Goal: Information Seeking & Learning: Learn about a topic

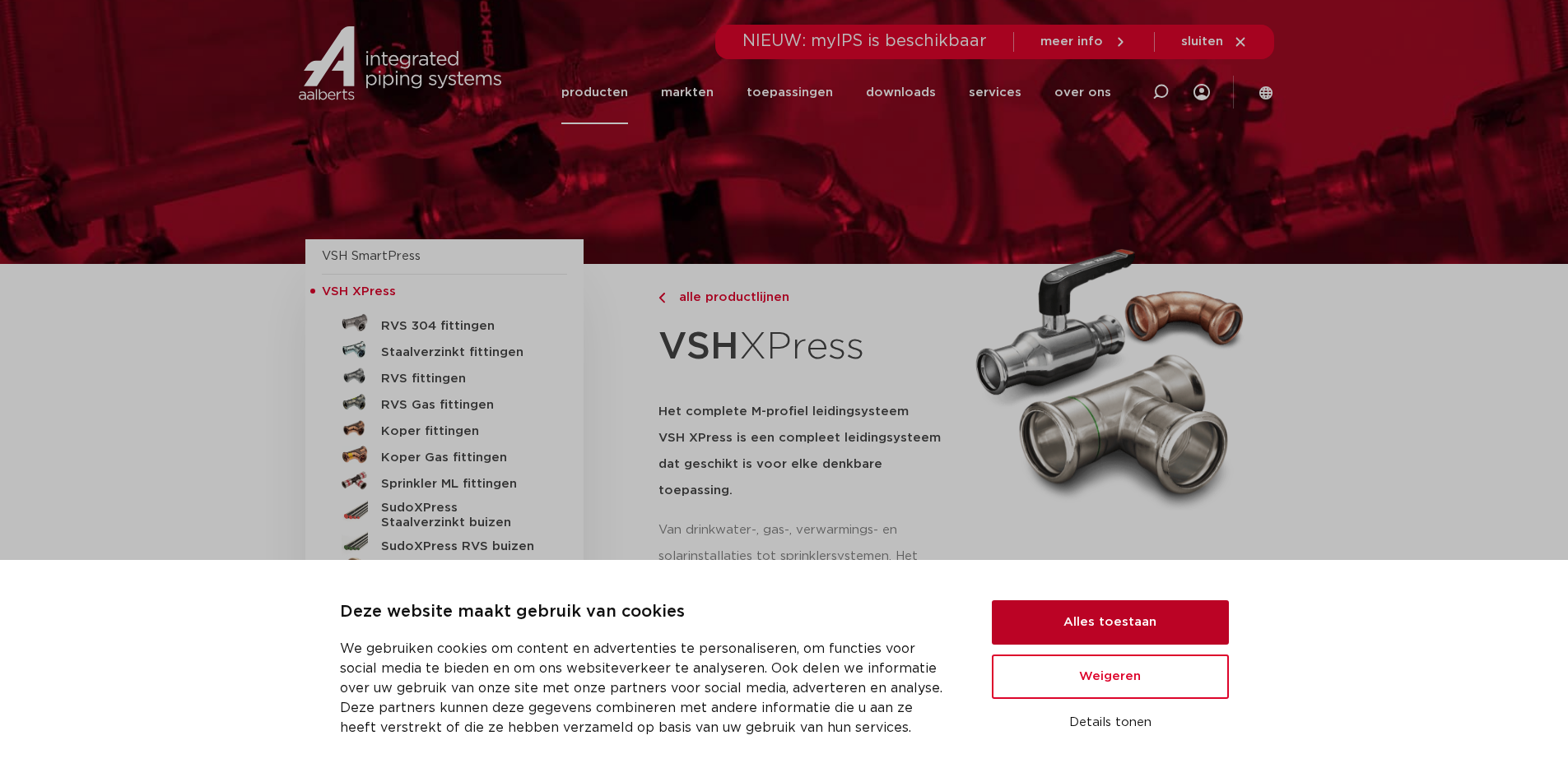
click at [1077, 613] on button "Alles toestaan" at bounding box center [1110, 622] width 237 height 45
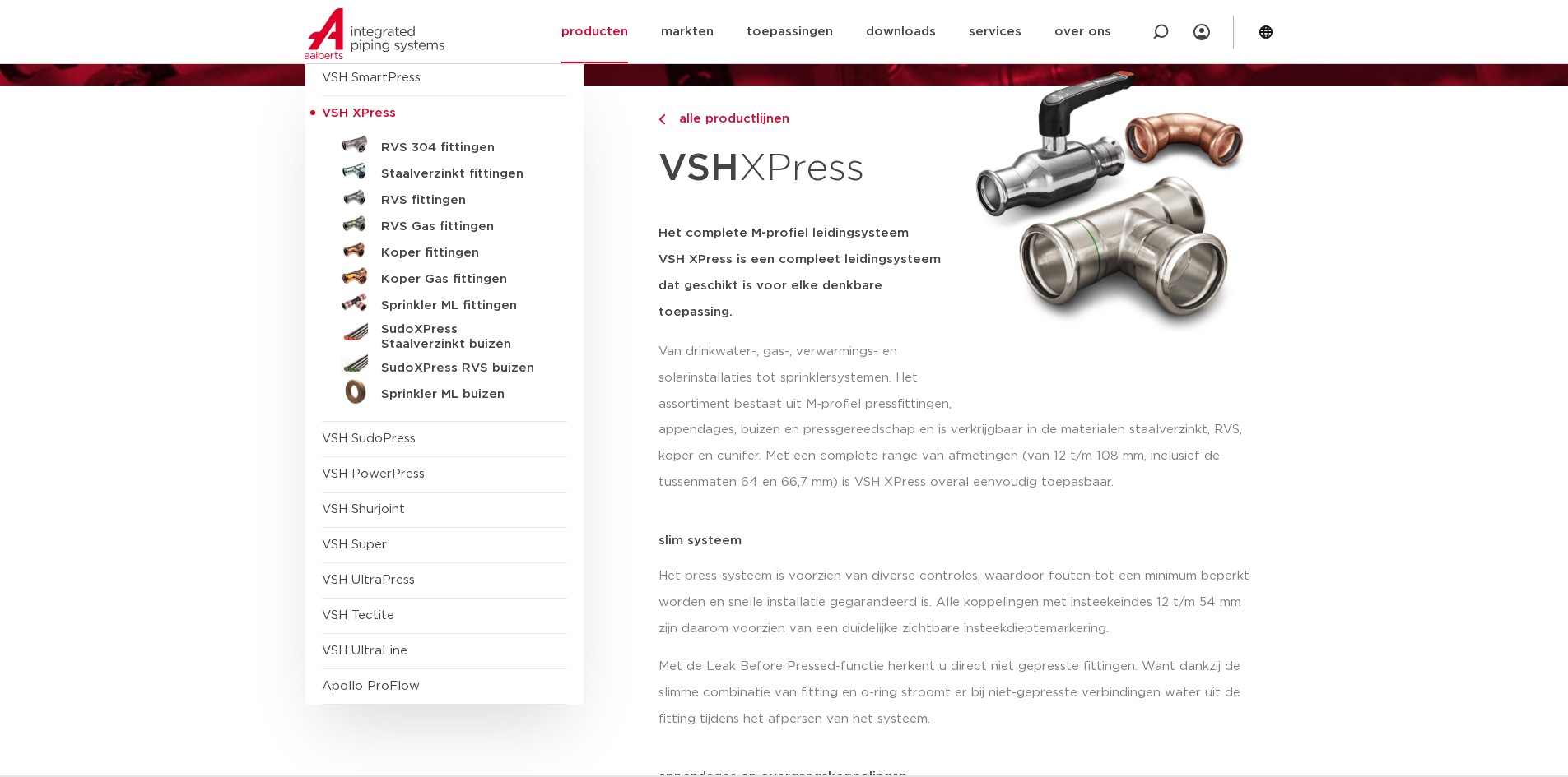
scroll to position [164, 0]
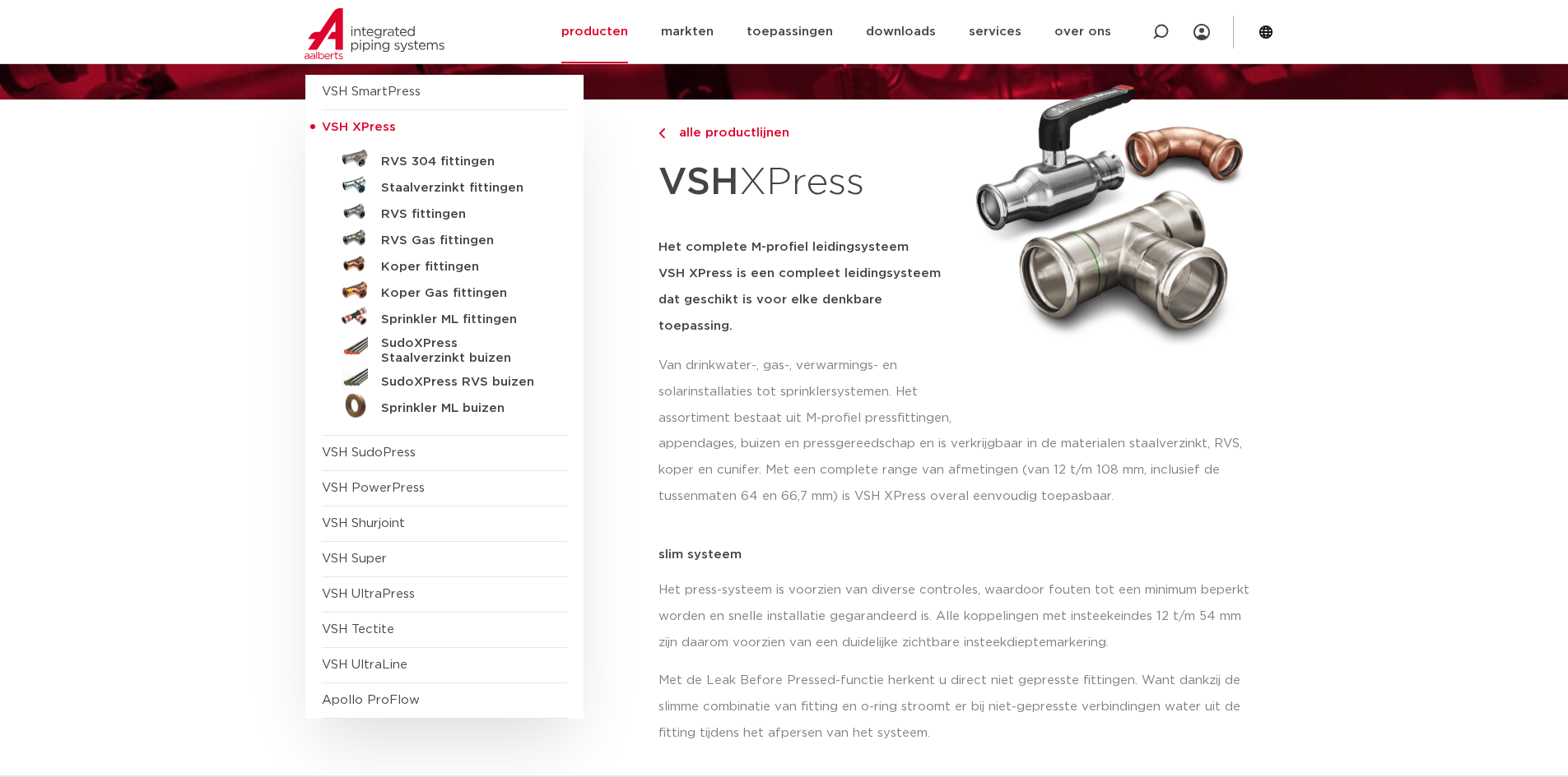
click at [790, 431] on p "appendages, buizen en pressgereedschap en is verkrijgbaar in de materialen staa…" at bounding box center [960, 471] width 605 height 79
click at [427, 212] on h5 "RVS fittingen" at bounding box center [462, 214] width 163 height 15
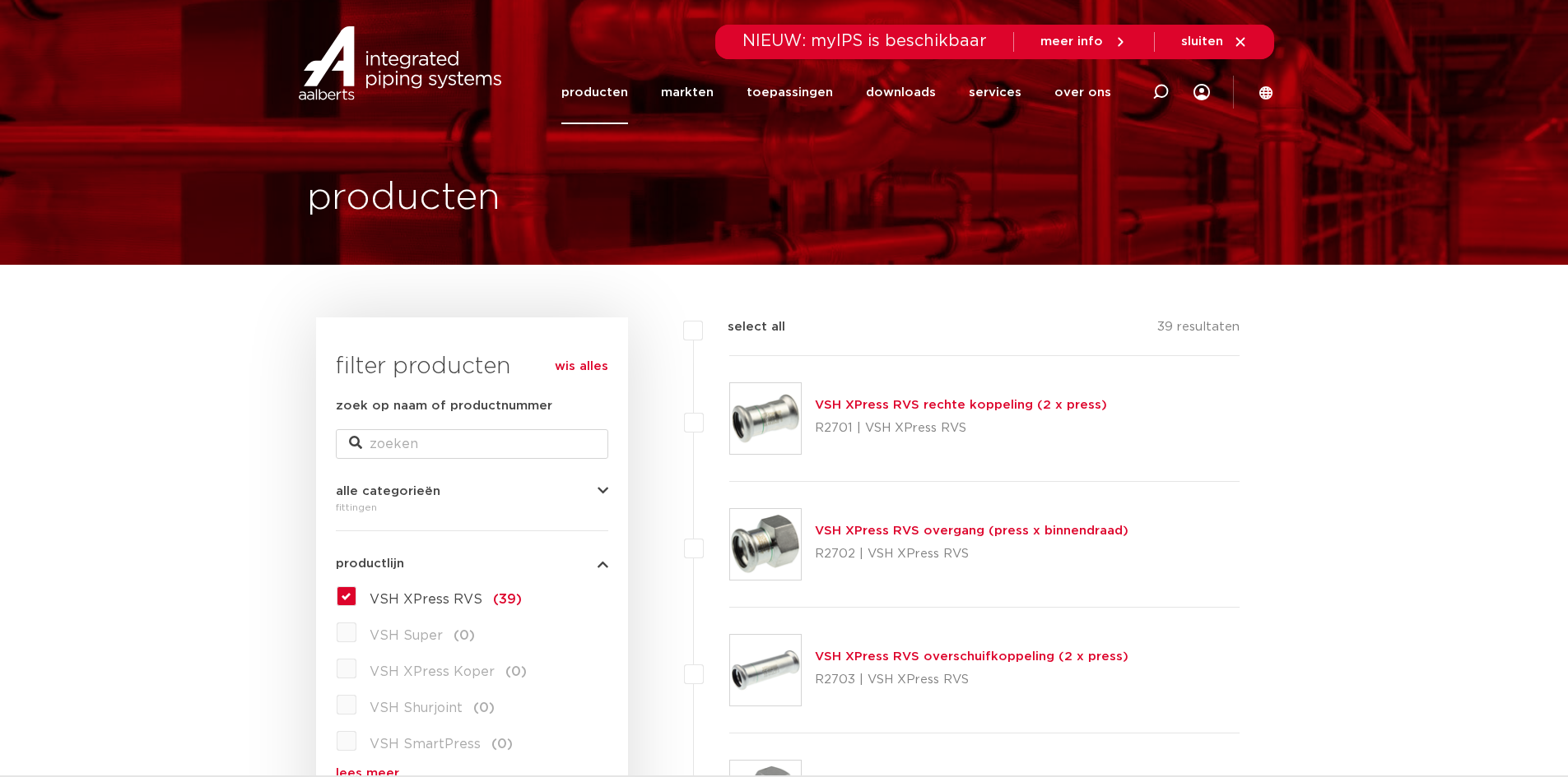
click at [612, 95] on link "producten" at bounding box center [594, 93] width 67 height 63
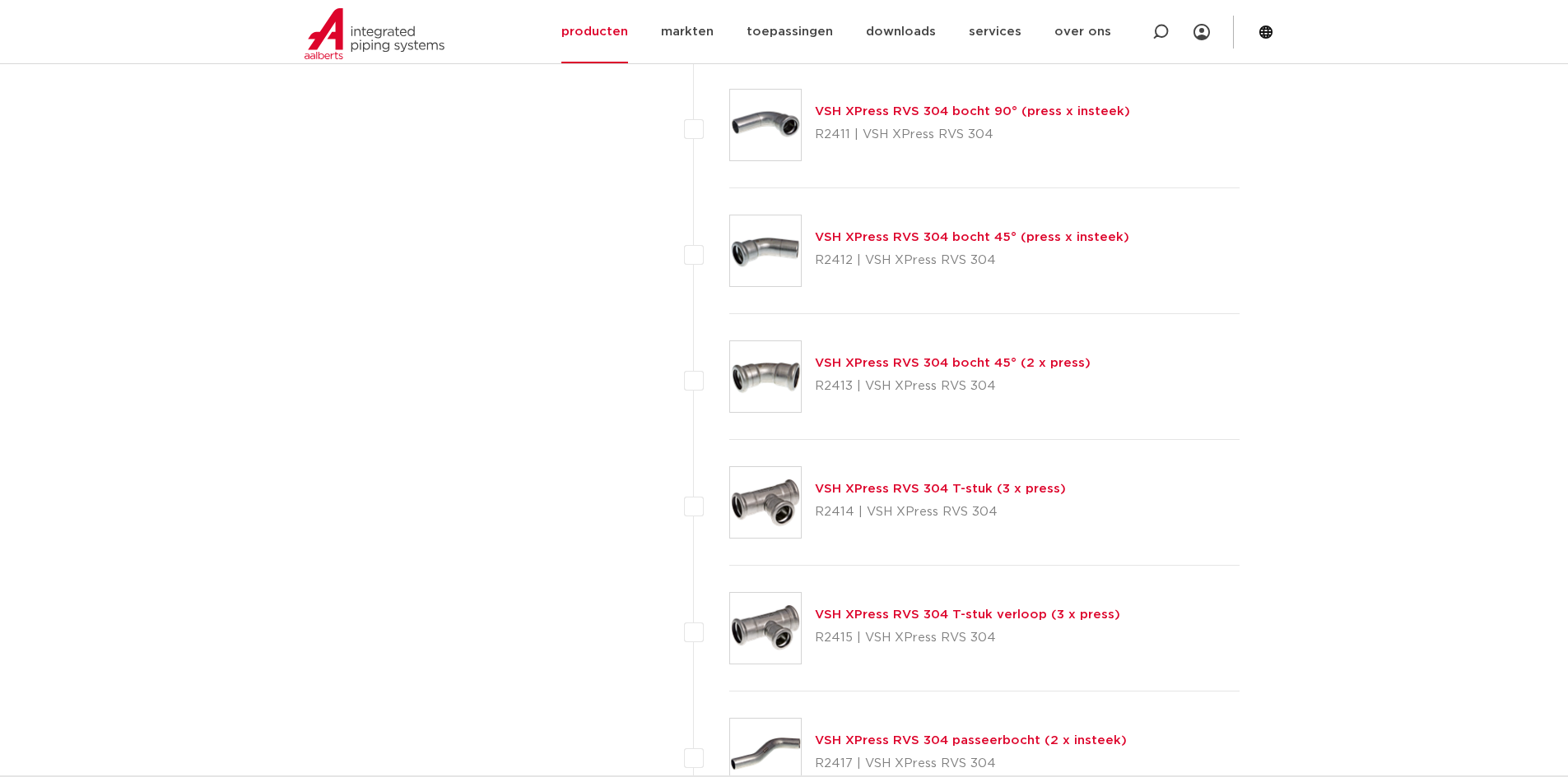
scroll to position [1316, 0]
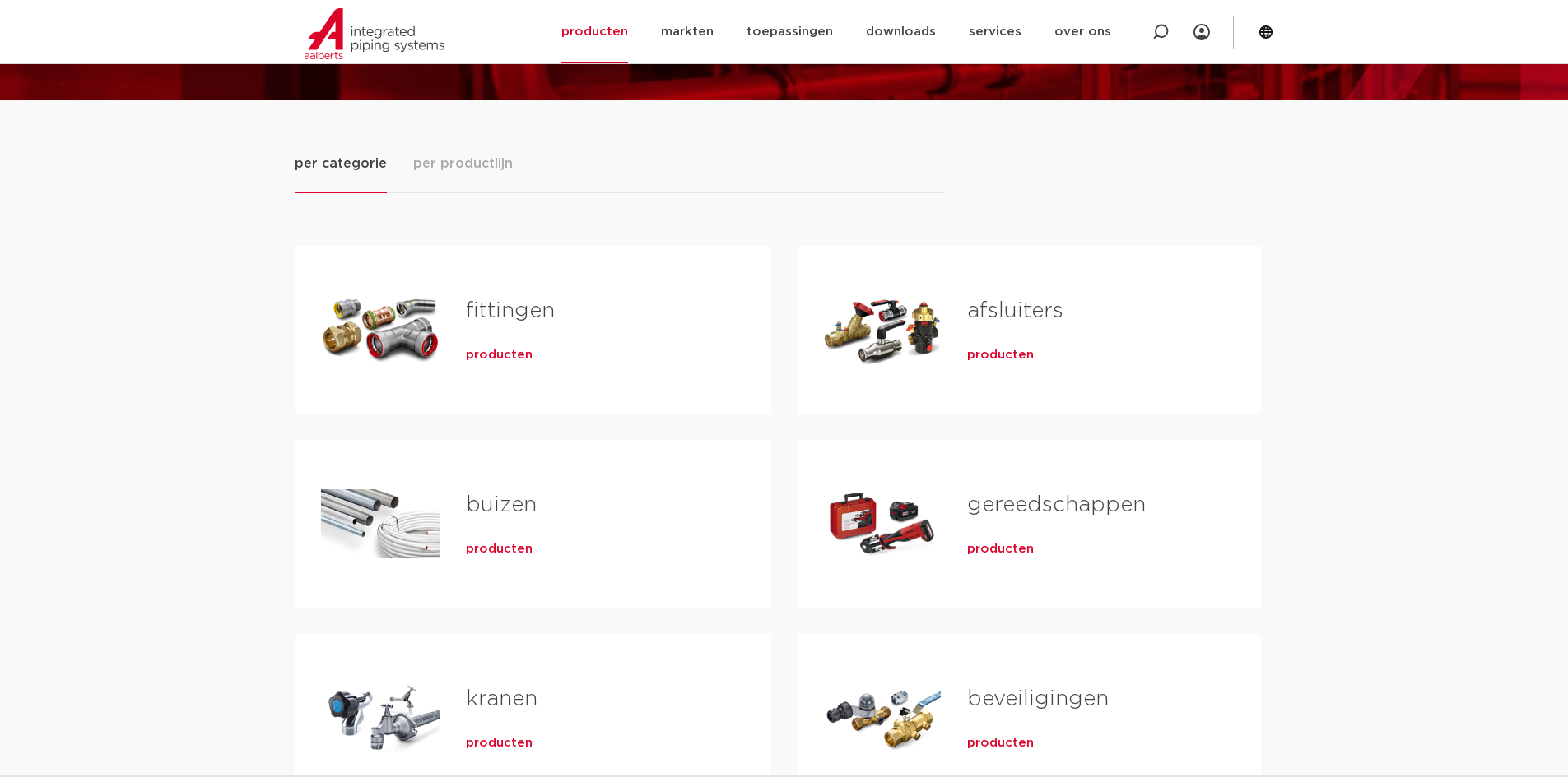
click at [518, 309] on link "fittingen" at bounding box center [510, 311] width 89 height 21
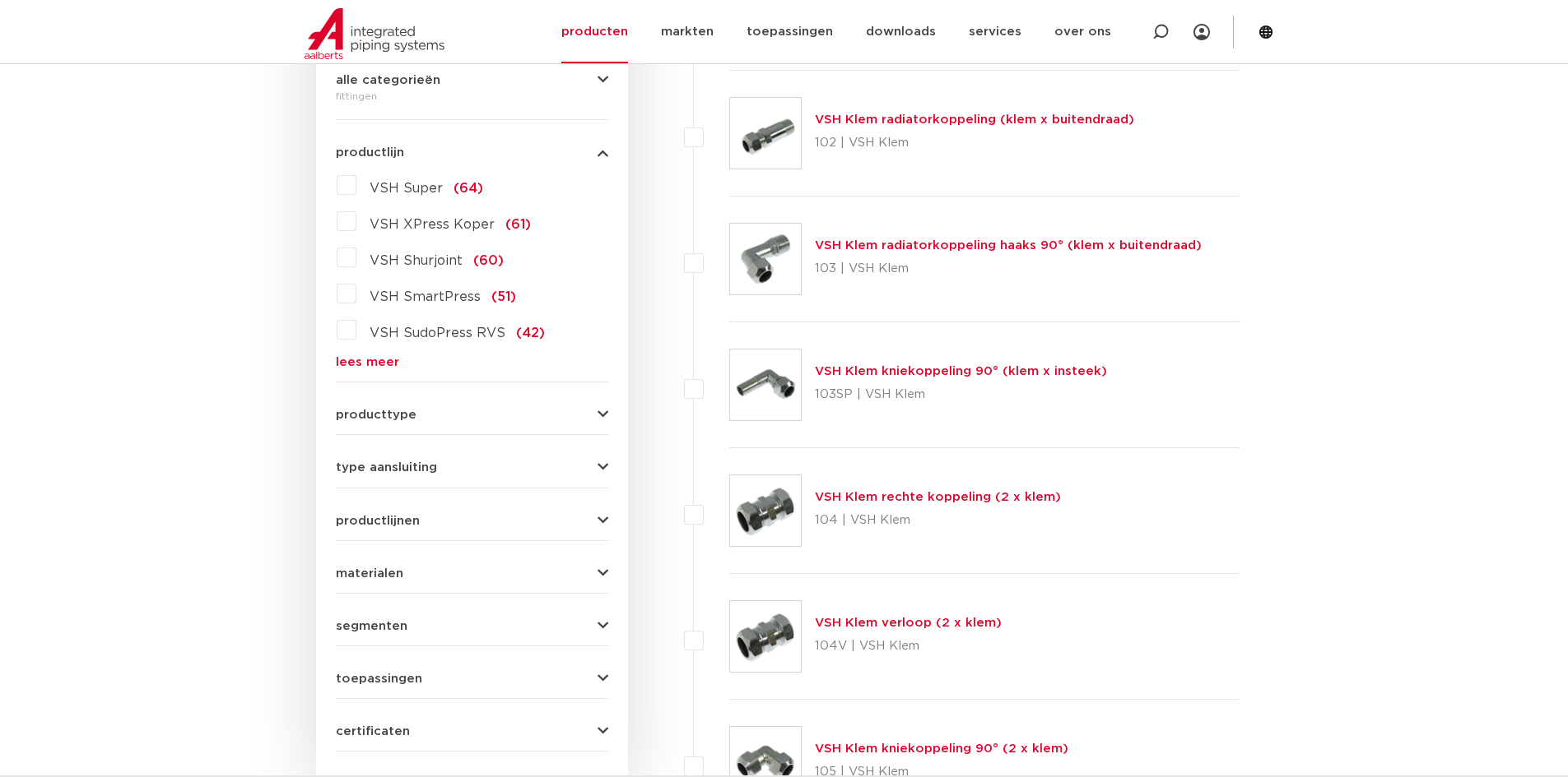
scroll to position [329, 0]
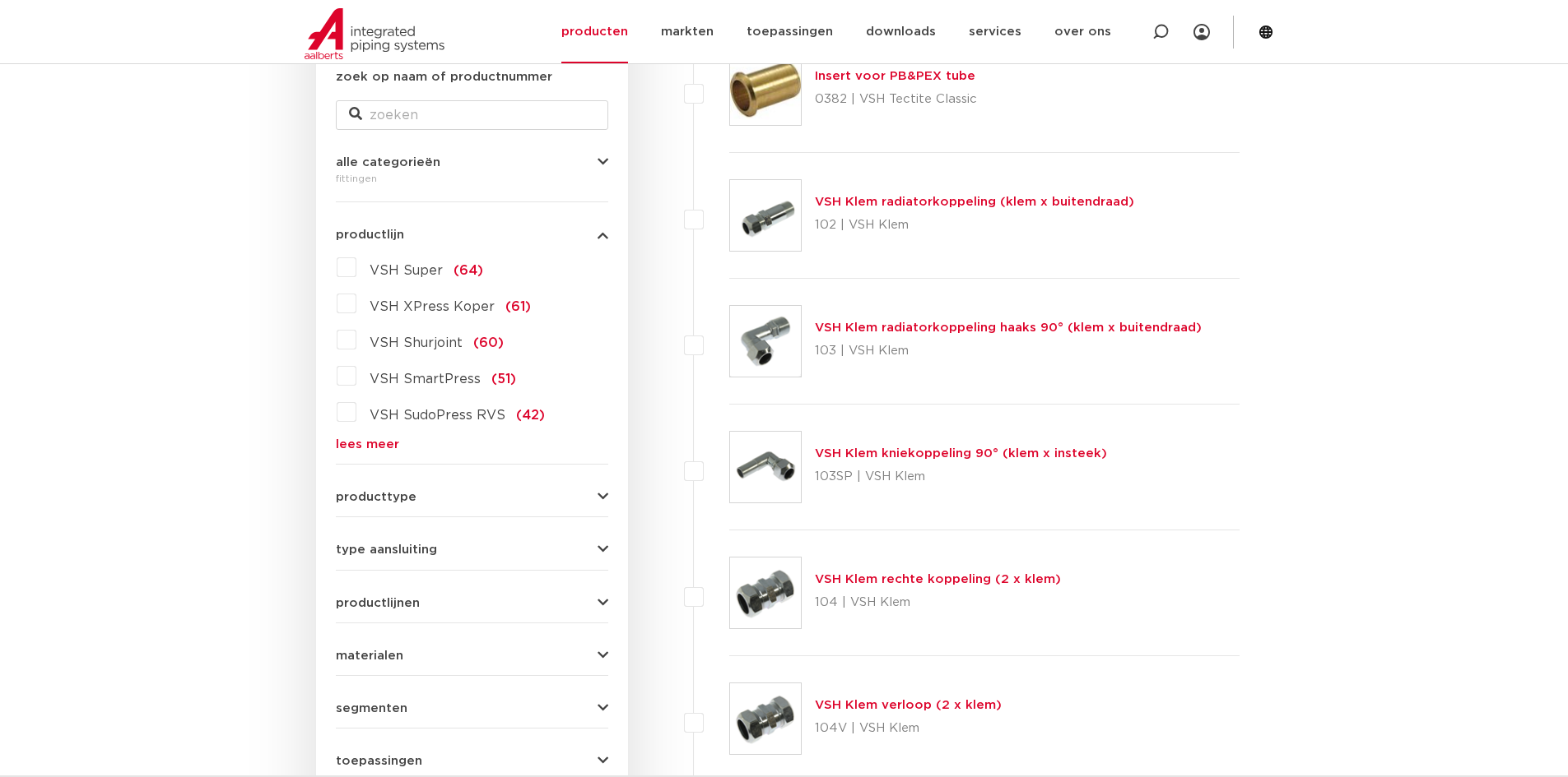
click at [356, 415] on label "VSH SudoPress RVS (42)" at bounding box center [450, 412] width 188 height 26
click at [0, 0] on input "VSH SudoPress RVS (42)" at bounding box center [0, 0] width 0 height 0
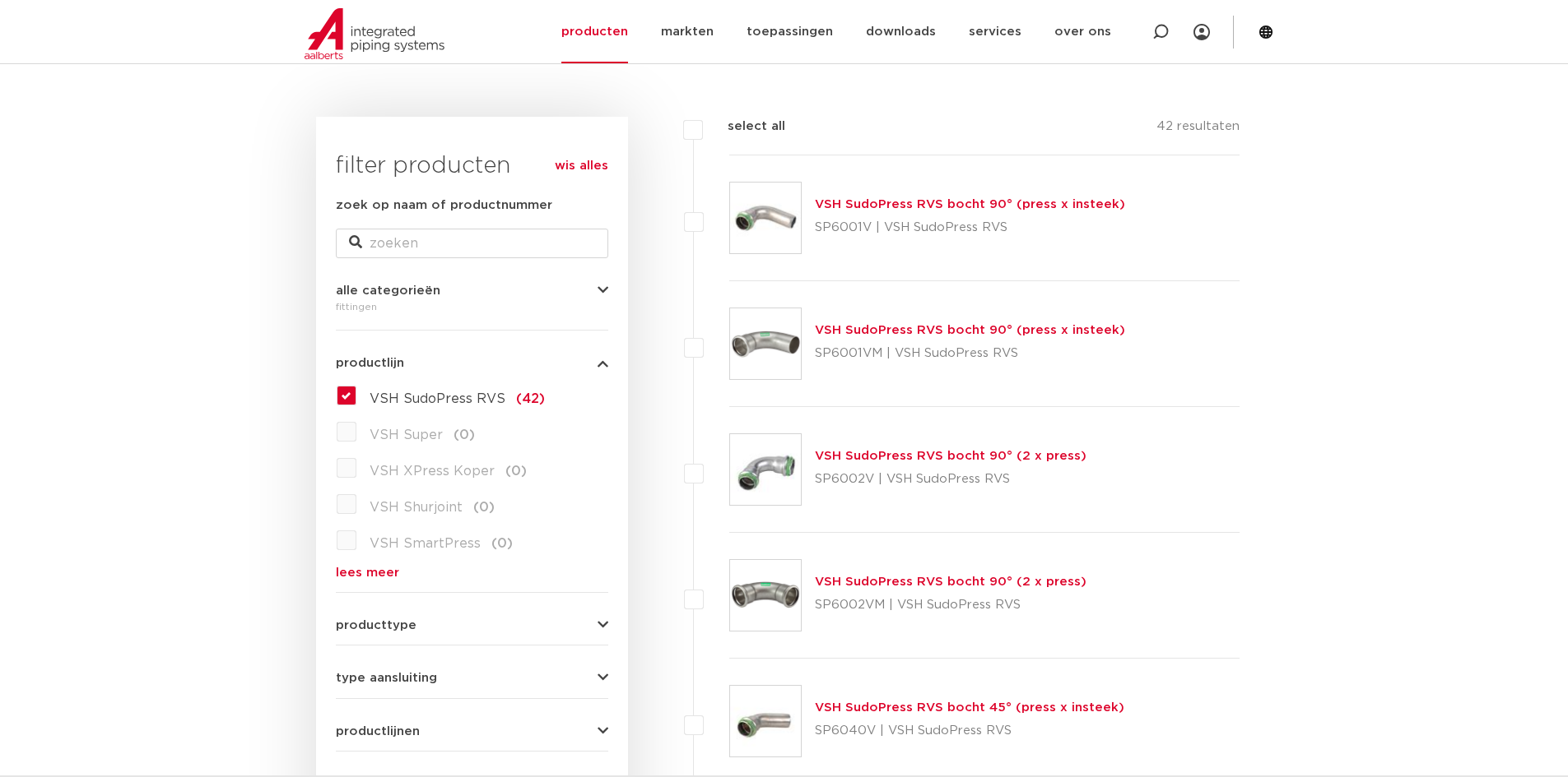
scroll to position [82, 0]
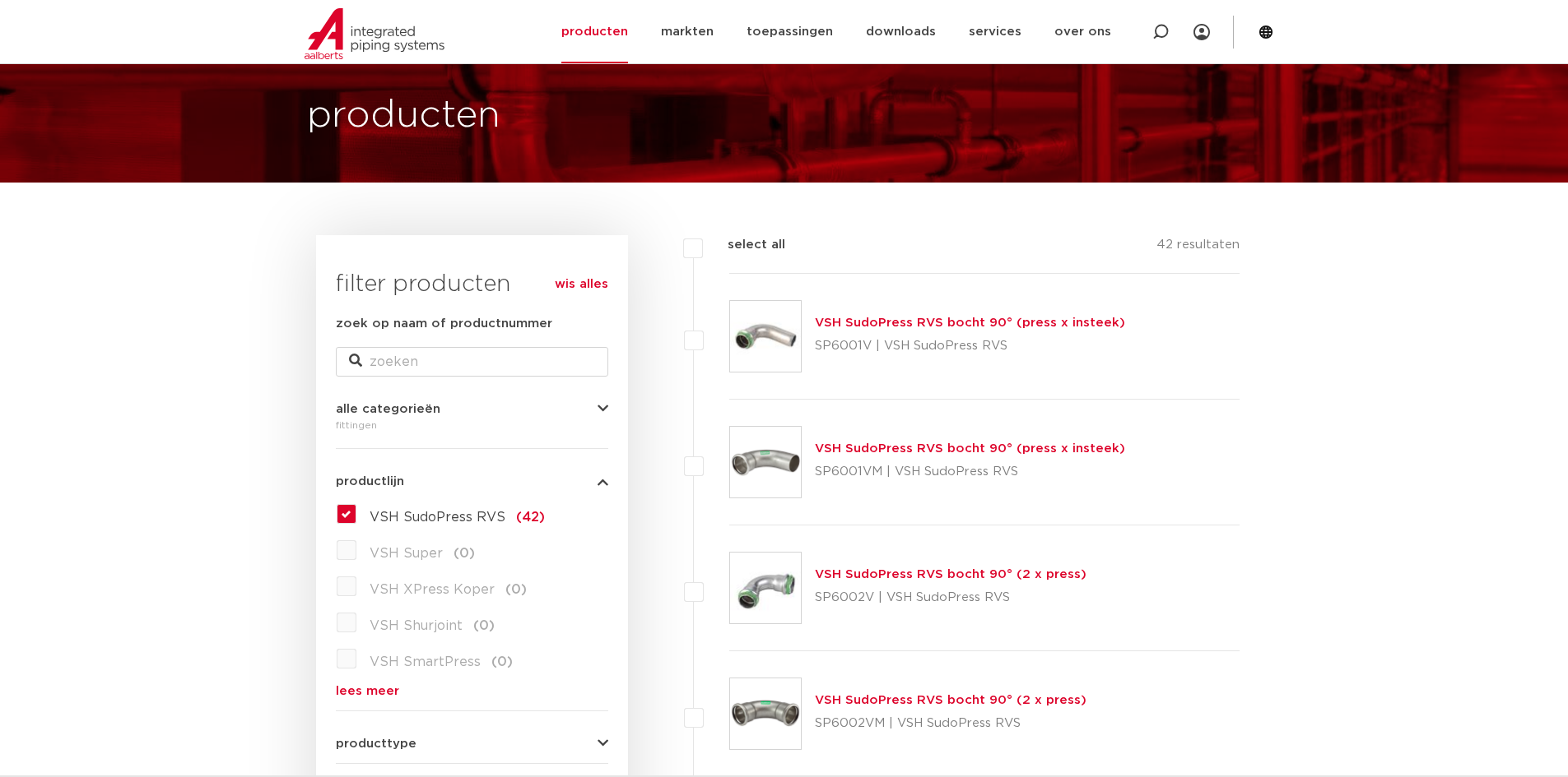
click at [933, 577] on link "VSH SudoPress RVS bocht 90° (2 x press)" at bounding box center [951, 575] width 271 height 12
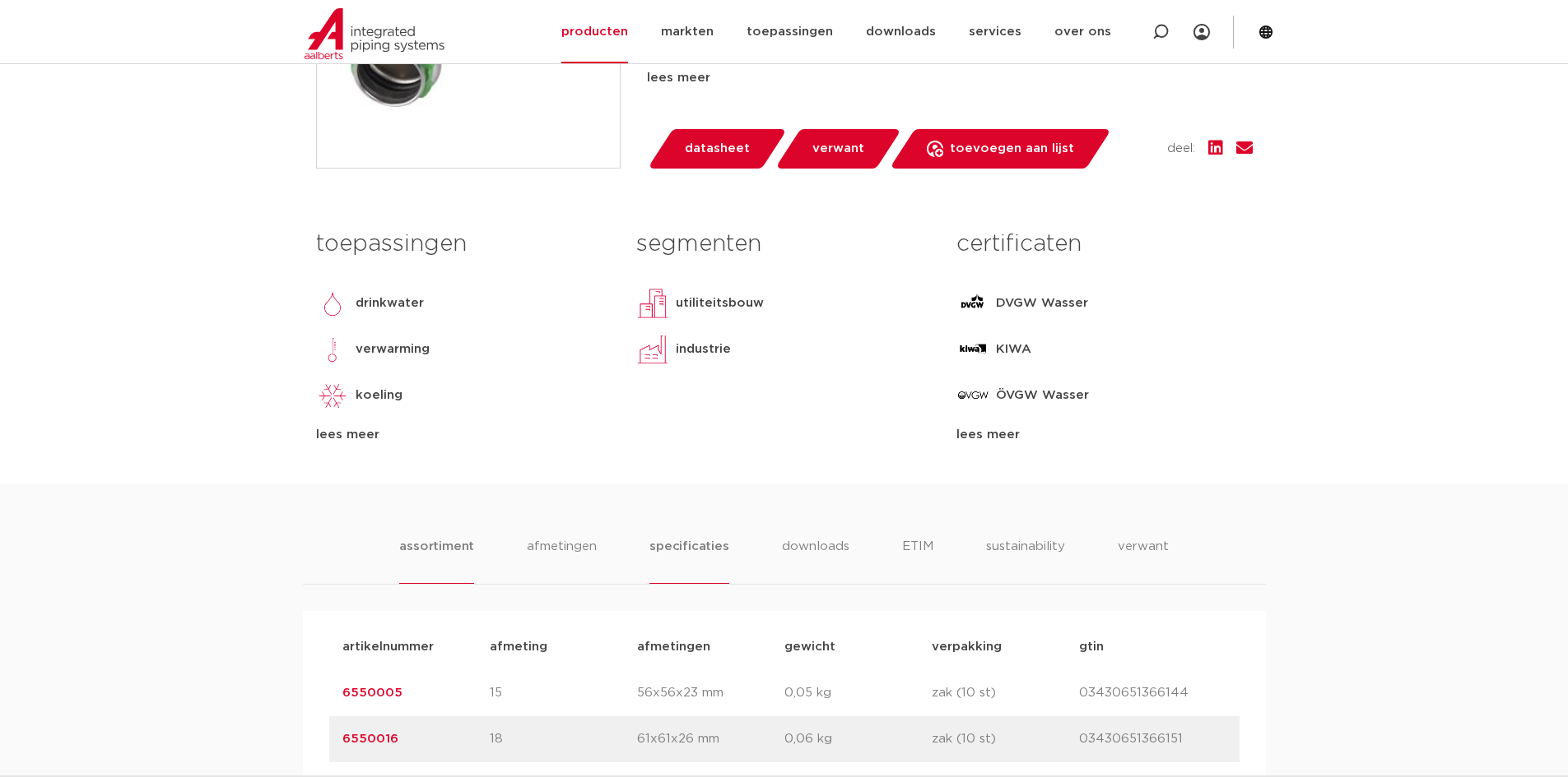
scroll to position [576, 0]
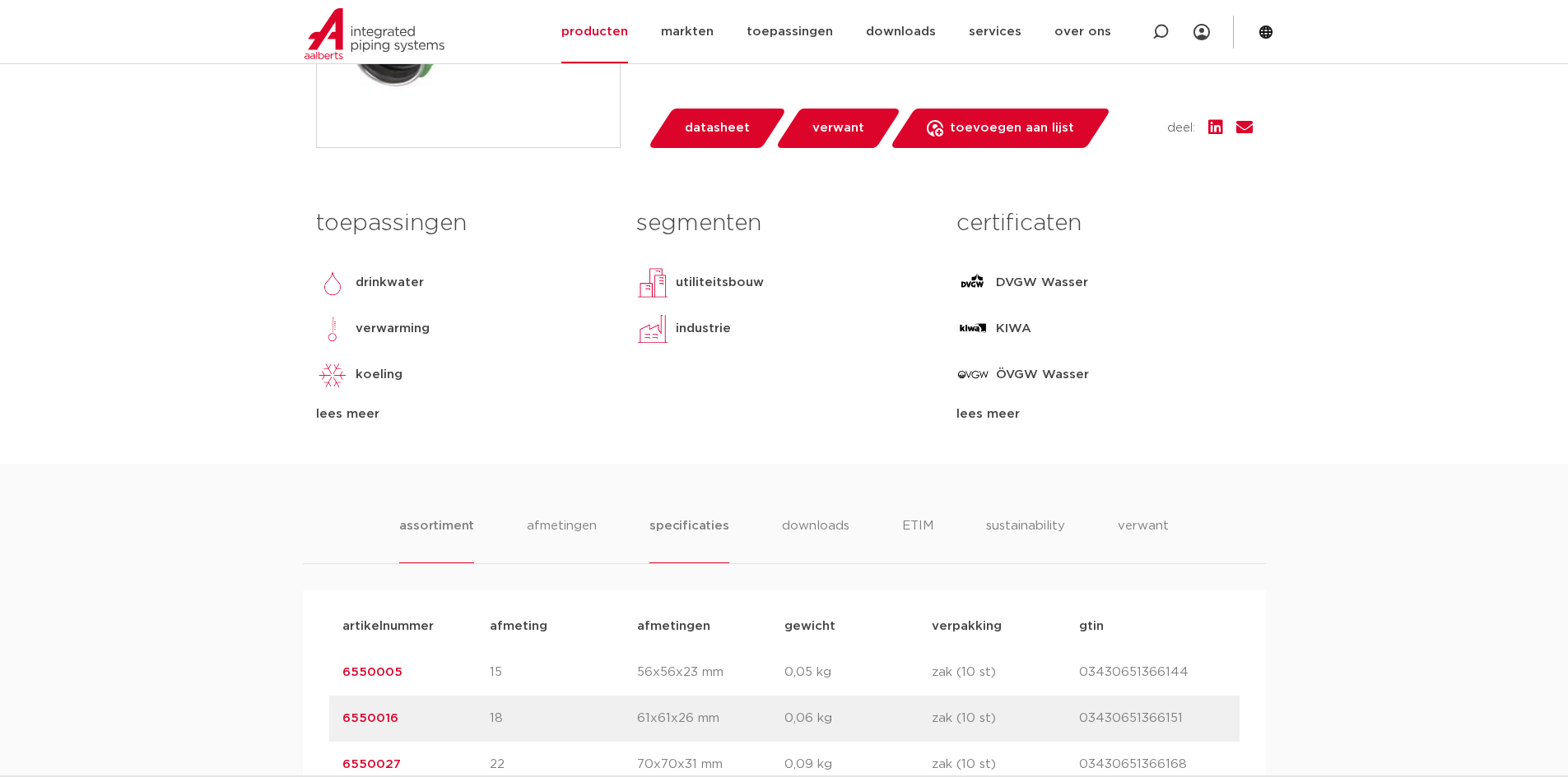
click at [689, 527] on li "specificaties" at bounding box center [689, 540] width 79 height 47
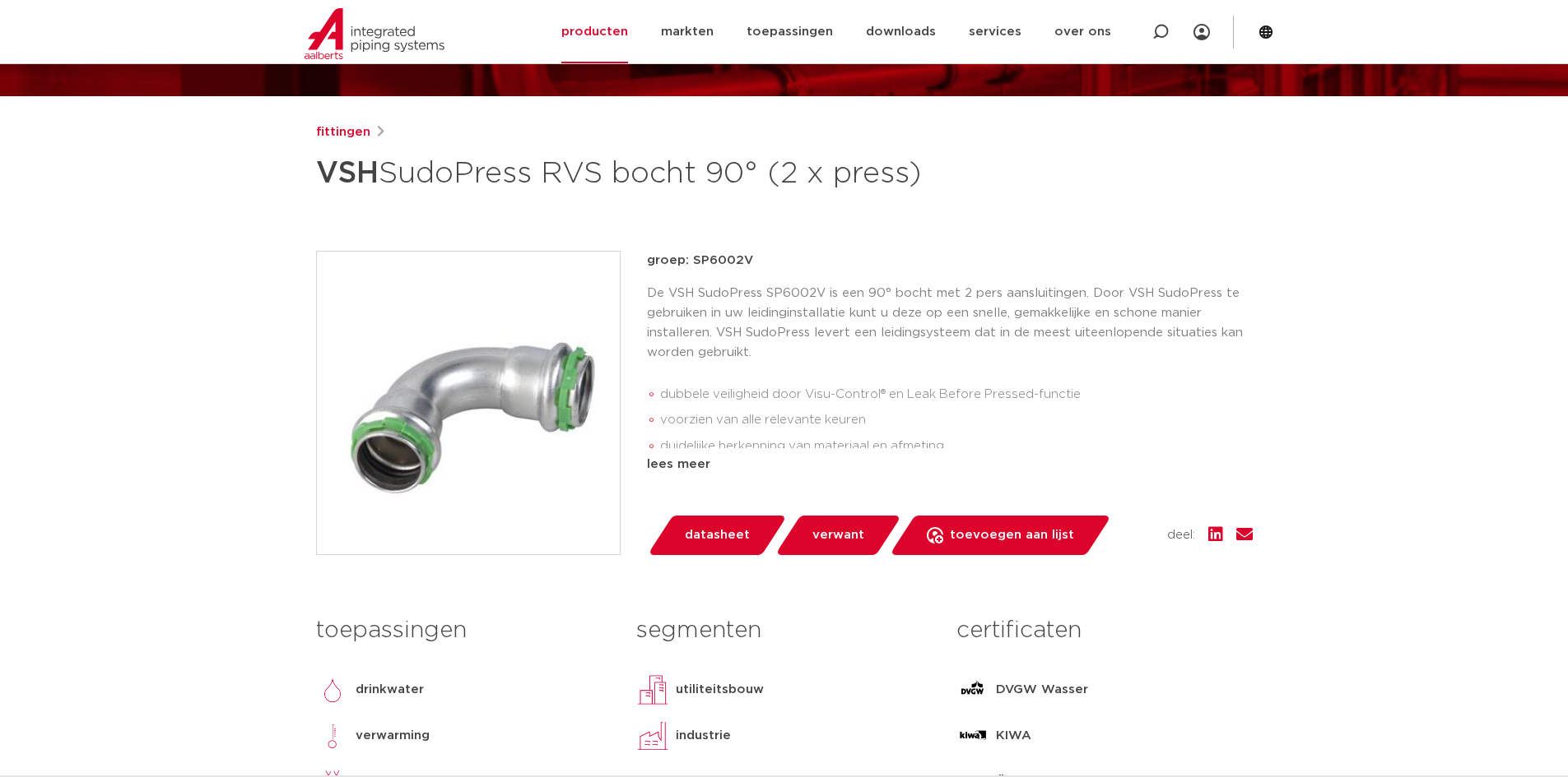
scroll to position [164, 0]
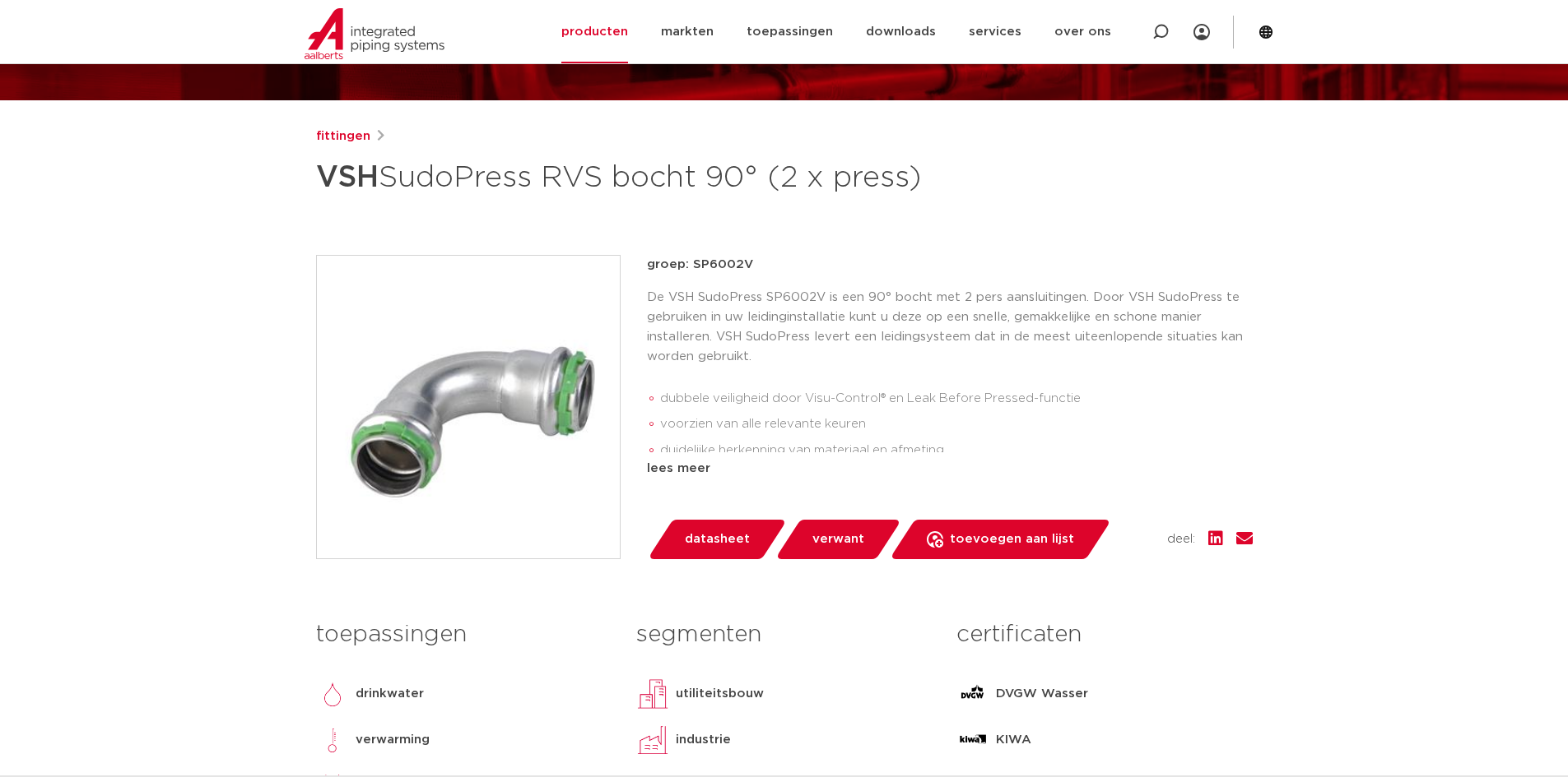
click at [859, 304] on p "De VSH SudoPress SP6002V is een 90° bocht met 2 pers aansluitingen. Door VSH Su…" at bounding box center [950, 327] width 606 height 79
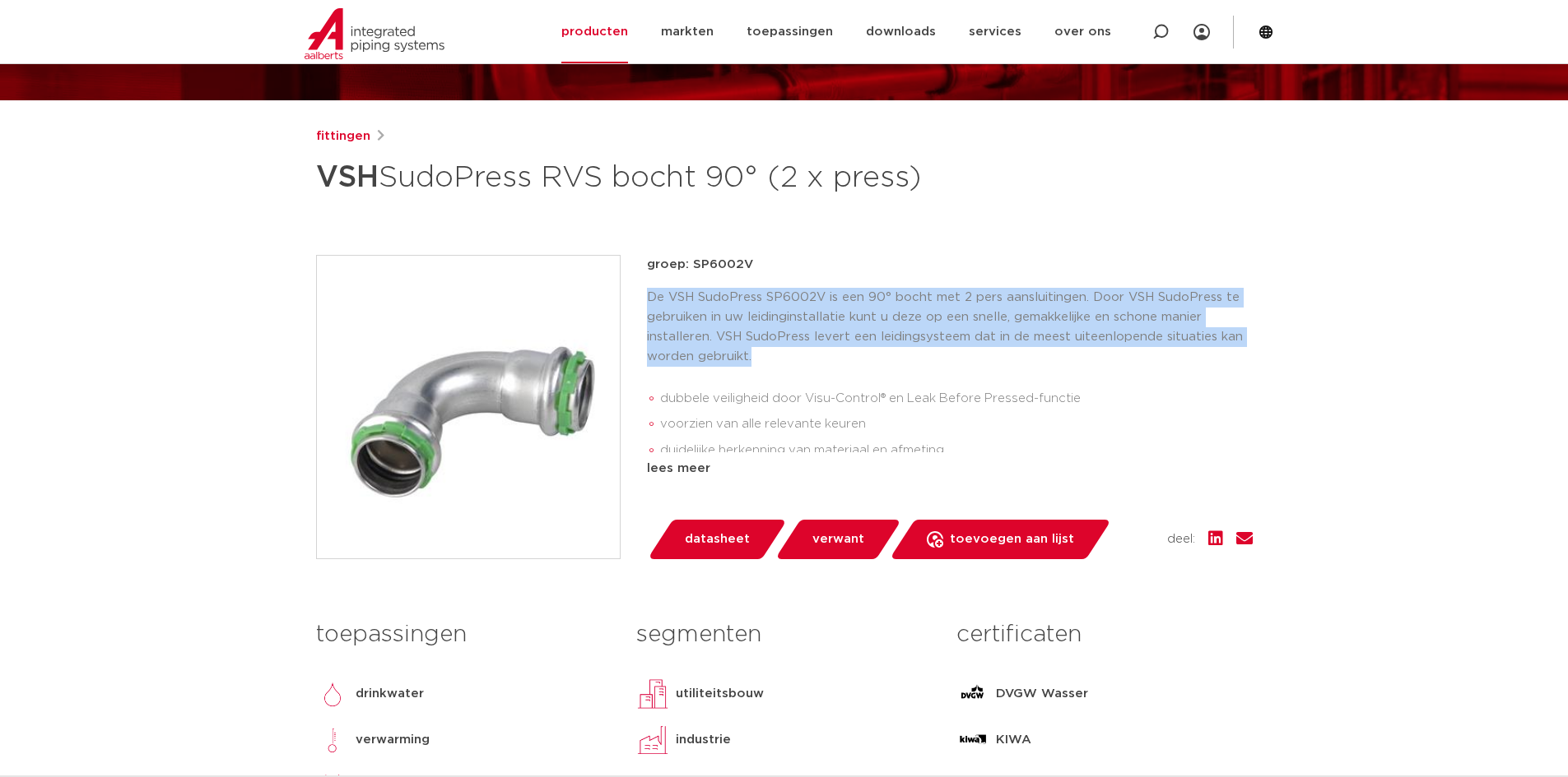
drag, startPoint x: 778, startPoint y: 360, endPoint x: 651, endPoint y: 296, distance: 142.2
click at [651, 296] on p "De VSH SudoPress SP6002V is een 90° bocht met 2 pers aansluitingen. Door VSH Su…" at bounding box center [950, 327] width 606 height 79
click at [707, 328] on p "De VSH SudoPress SP6002V is een 90° bocht met 2 pers aansluitingen. Door VSH Su…" at bounding box center [950, 327] width 606 height 79
drag, startPoint x: 648, startPoint y: 297, endPoint x: 794, endPoint y: 354, distance: 156.7
click at [794, 354] on p "De VSH SudoPress SP6002V is een 90° bocht met 2 pers aansluitingen. Door VSH Su…" at bounding box center [950, 327] width 606 height 79
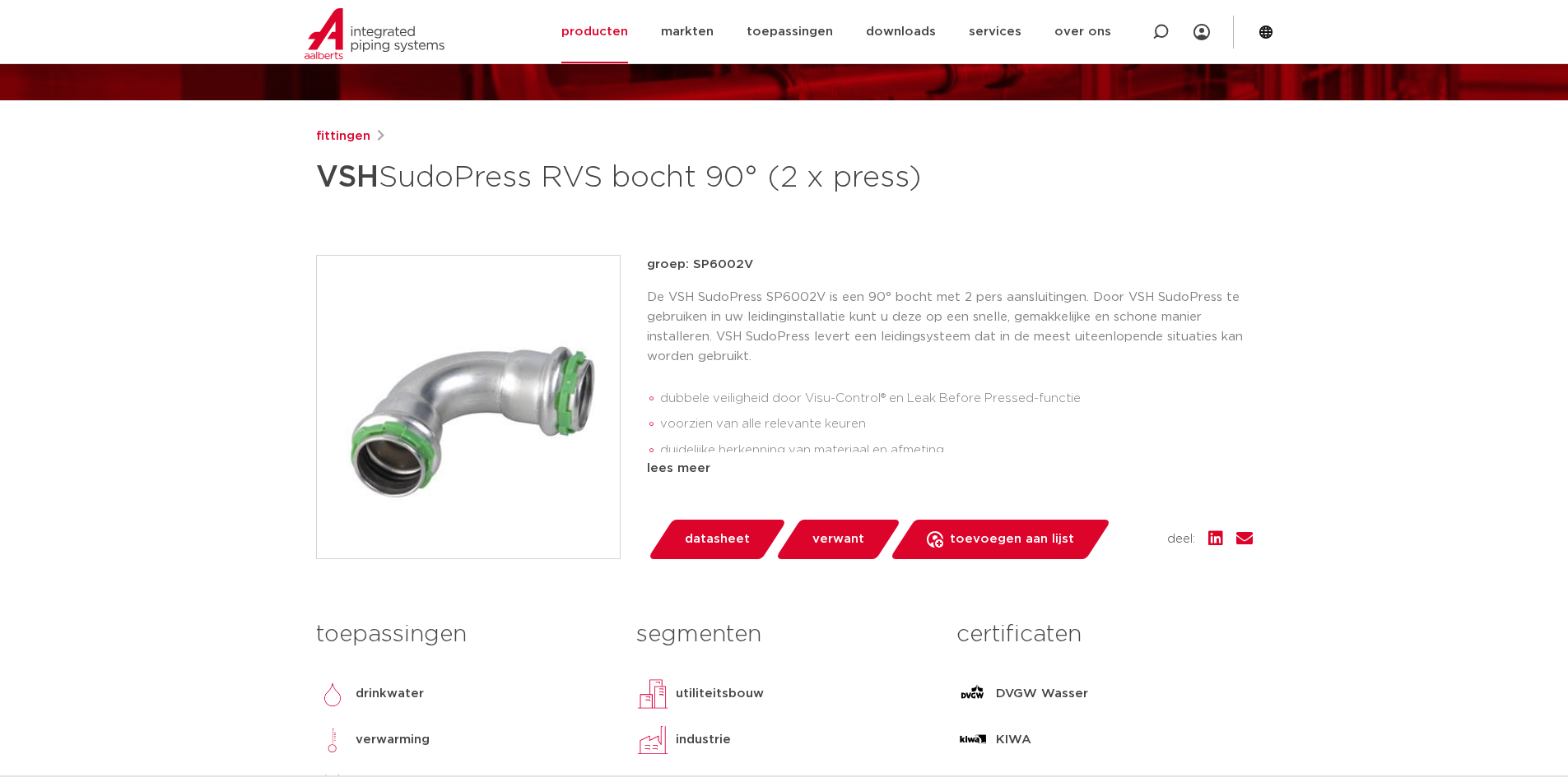
click at [793, 368] on div "De VSH SudoPress SP6002V is een 90° bocht met 2 pers aansluitingen. Door VSH Su…" at bounding box center [950, 370] width 606 height 164
